Goal: Information Seeking & Learning: Find specific fact

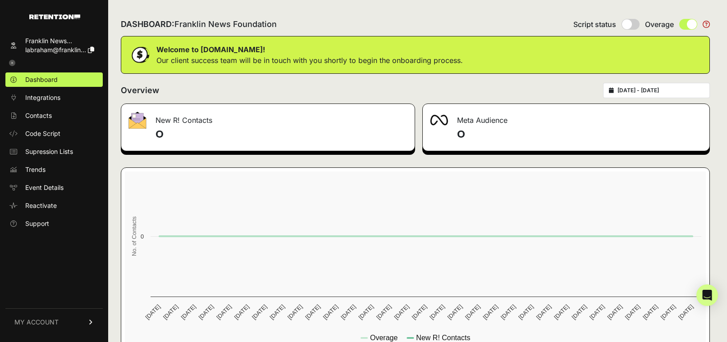
scroll to position [26, 0]
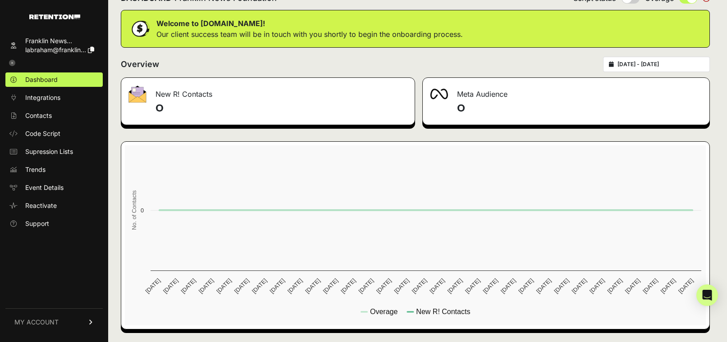
click at [84, 106] on ul "Dashboard Integrations Contacts Code Script Supression Lists Trends Event Detai…" at bounding box center [53, 152] width 97 height 159
click at [78, 114] on link "Contacts" at bounding box center [53, 116] width 97 height 14
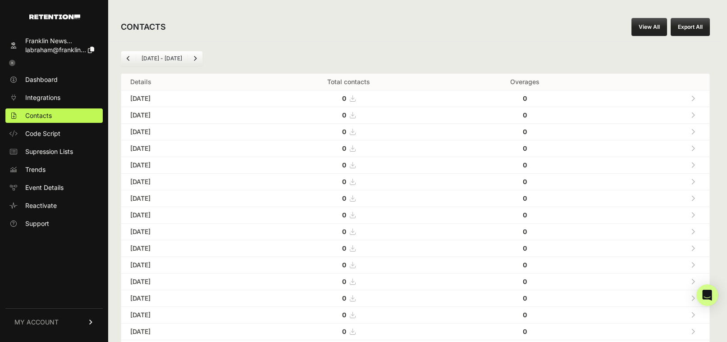
click at [641, 29] on link "View All" at bounding box center [649, 27] width 36 height 18
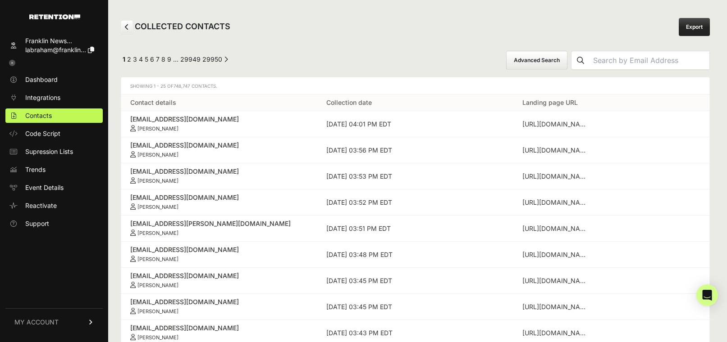
click at [196, 127] on td "kristynleigh15@gmail.com Kristyn Koppman" at bounding box center [219, 124] width 196 height 26
click at [196, 116] on div "kristynleigh15@gmail.com" at bounding box center [219, 119] width 178 height 9
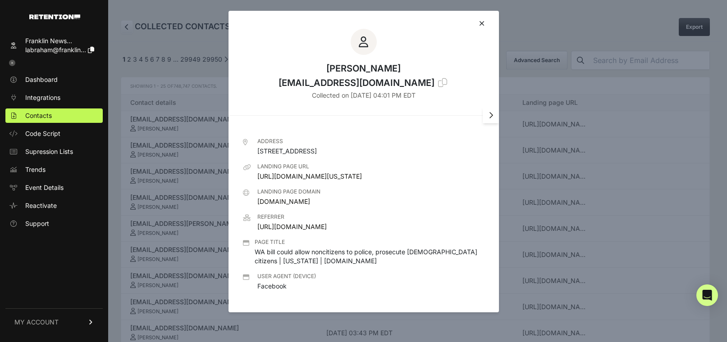
scroll to position [8, 0]
click at [486, 15] on div "Kristyn Koppman kristynleigh15@gmail.com Collected on Mar 24 2025 - 04:01 PM EDT" at bounding box center [363, 59] width 270 height 96
click at [482, 20] on icon at bounding box center [481, 23] width 5 height 7
